Goal: Task Accomplishment & Management: Manage account settings

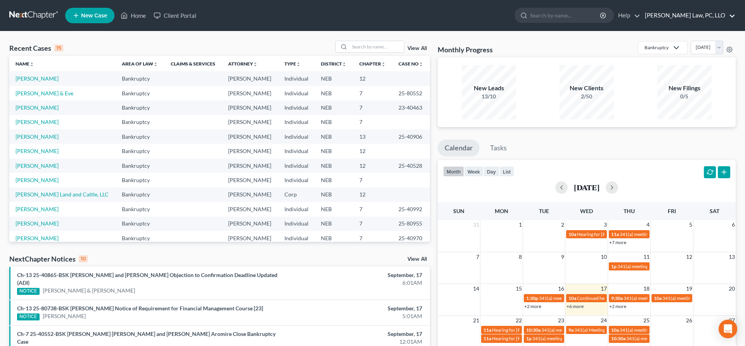
click at [691, 16] on link "[PERSON_NAME] Law, PC, LLO" at bounding box center [688, 16] width 94 height 14
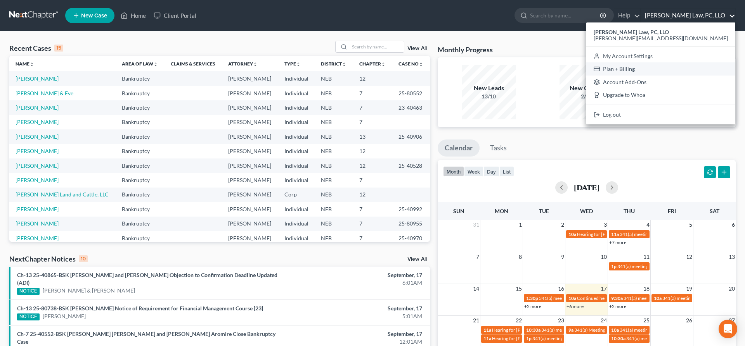
click at [700, 68] on link "Plan + Billing" at bounding box center [660, 68] width 149 height 13
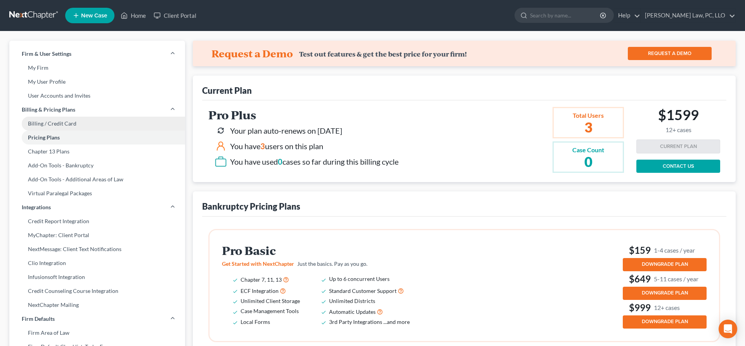
click at [89, 125] on link "Billing / Credit Card" at bounding box center [97, 124] width 176 height 14
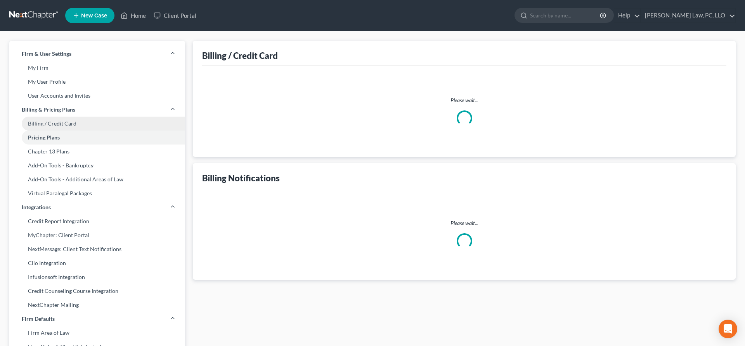
select select "30"
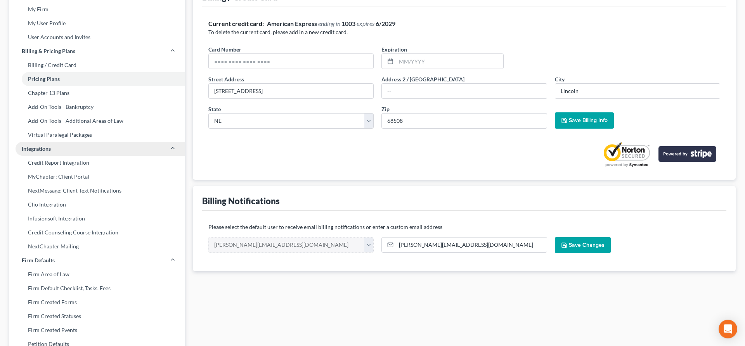
scroll to position [5, 0]
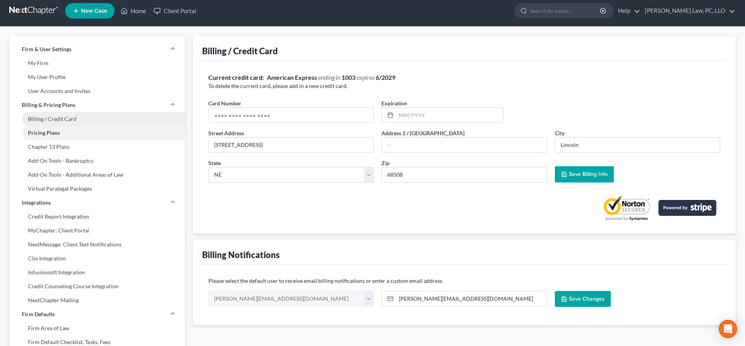
click at [80, 120] on link "Billing / Credit Card" at bounding box center [97, 119] width 176 height 14
click at [67, 119] on link "Billing / Credit Card" at bounding box center [97, 119] width 176 height 14
click at [73, 145] on link "Chapter 13 Plans" at bounding box center [97, 147] width 176 height 14
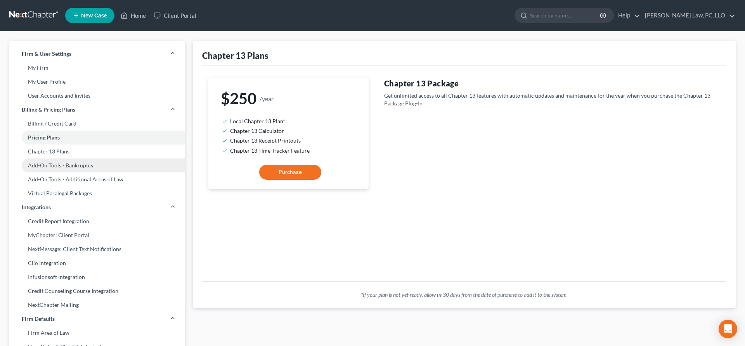
click at [79, 166] on link "Add-On Tools - Bankruptcy" at bounding box center [97, 166] width 176 height 14
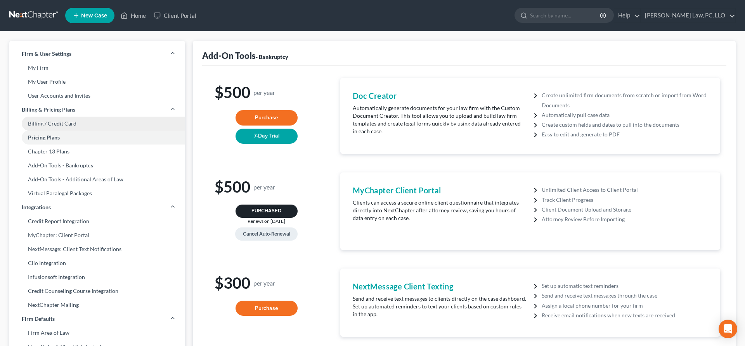
click at [54, 124] on link "Billing / Credit Card" at bounding box center [97, 124] width 176 height 14
select select "30"
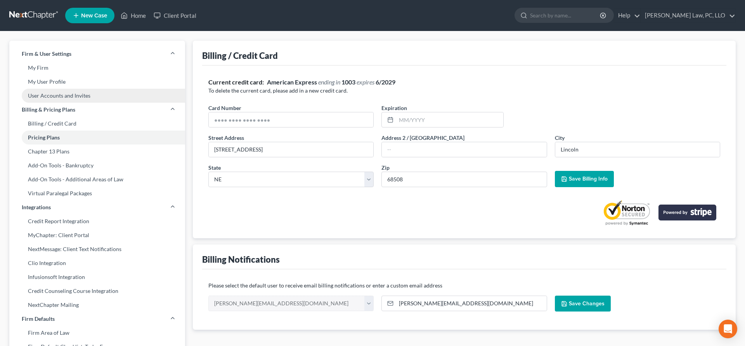
click at [55, 93] on link "User Accounts and Invites" at bounding box center [97, 96] width 176 height 14
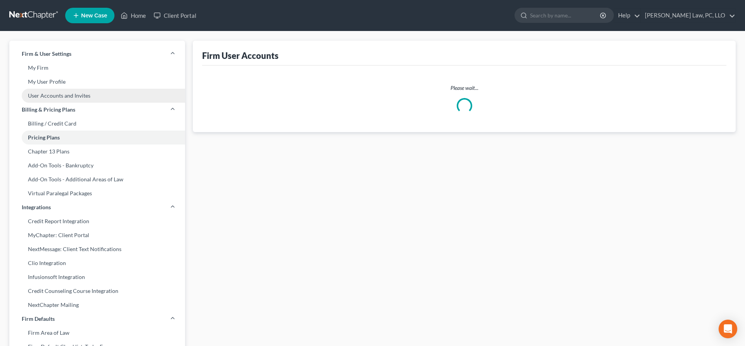
select select "0"
select select "1"
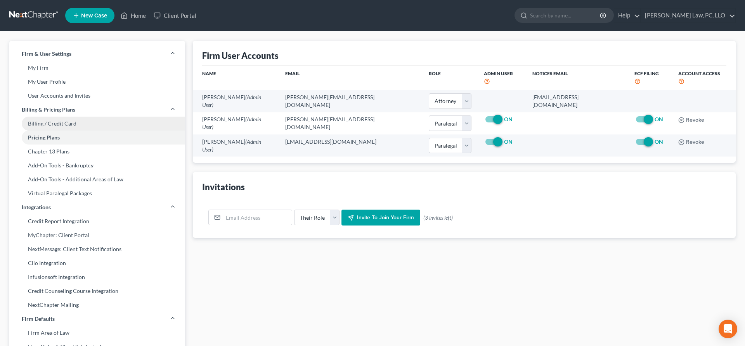
click at [69, 119] on link "Billing / Credit Card" at bounding box center [97, 124] width 176 height 14
select select "30"
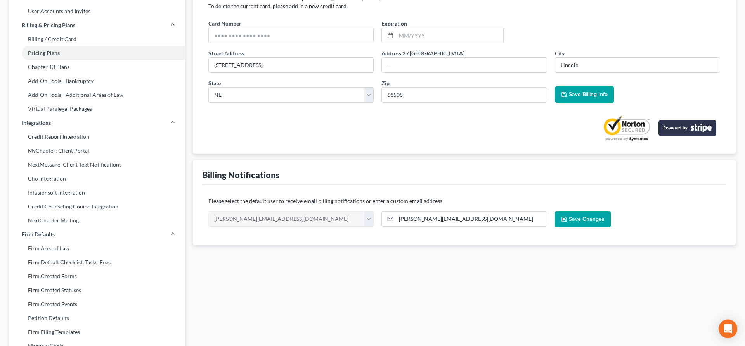
scroll to position [40, 0]
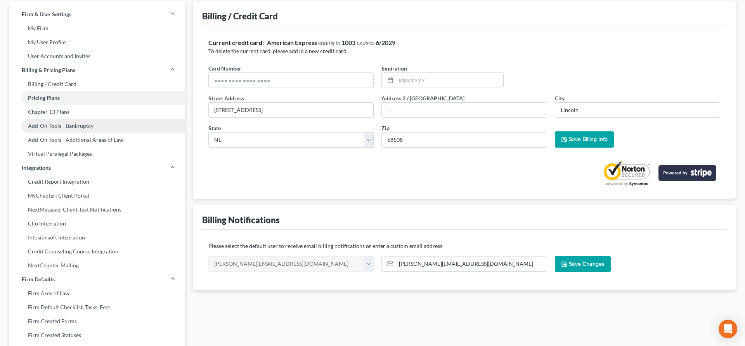
click at [90, 128] on link "Add-On Tools - Bankruptcy" at bounding box center [97, 126] width 176 height 14
